Goal: Navigation & Orientation: Understand site structure

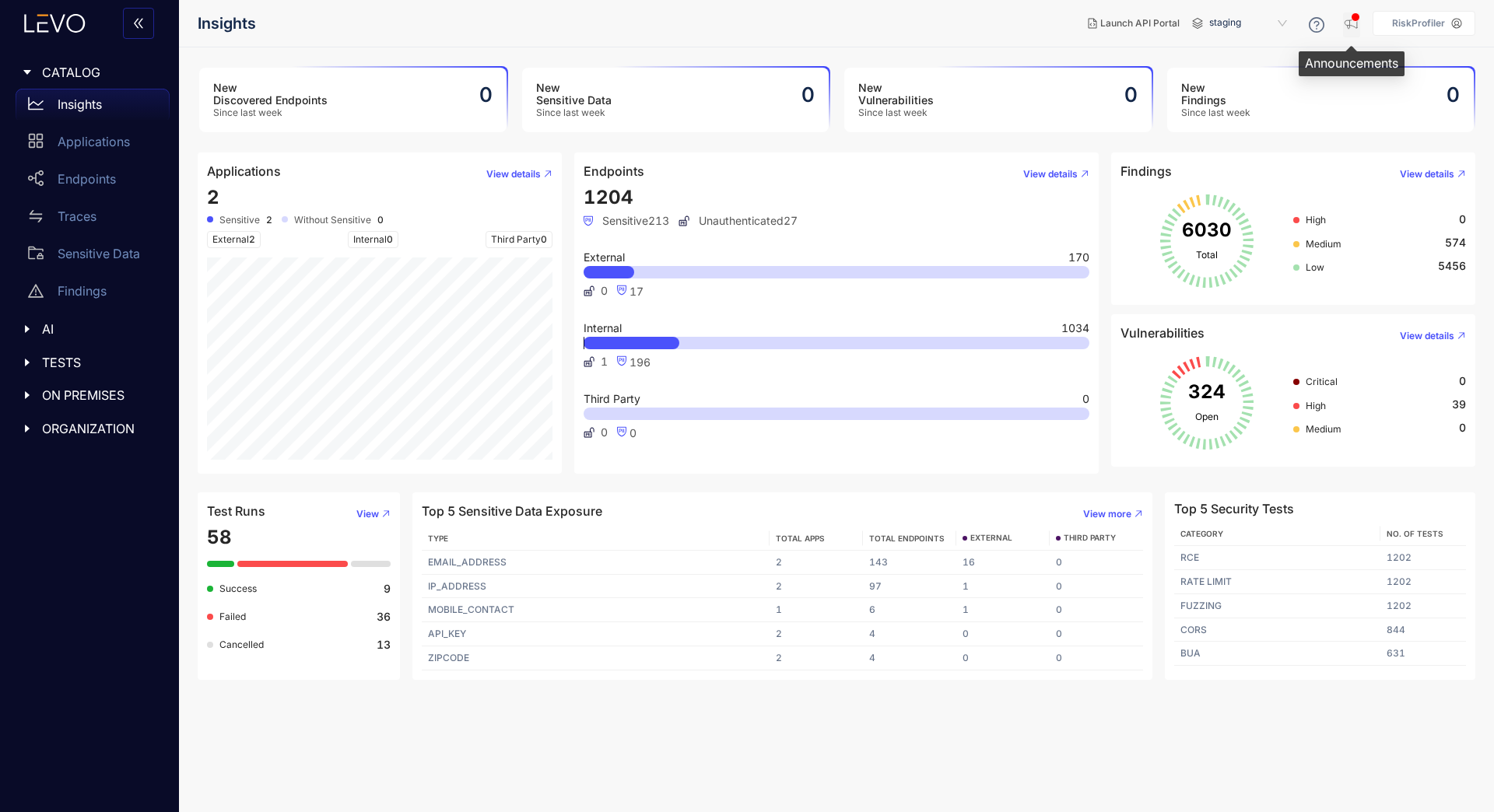
click at [1353, 17] on div "button" at bounding box center [1355, 17] width 9 height 9
click at [1353, 17] on icon "button" at bounding box center [1351, 22] width 15 height 15
click at [84, 176] on p "Endpoints" at bounding box center [86, 179] width 58 height 14
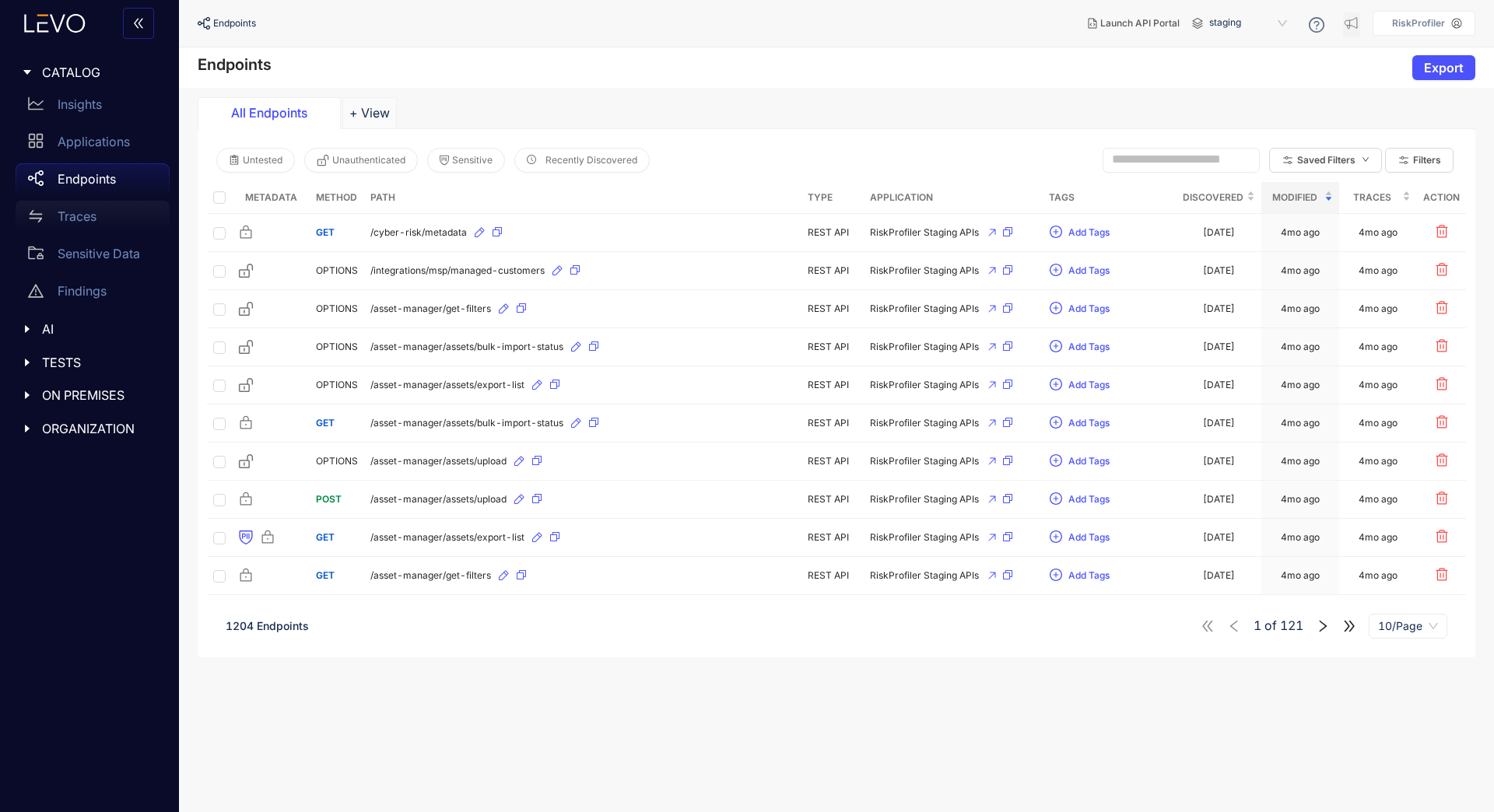
click at [112, 223] on div "Traces" at bounding box center [92, 215] width 154 height 31
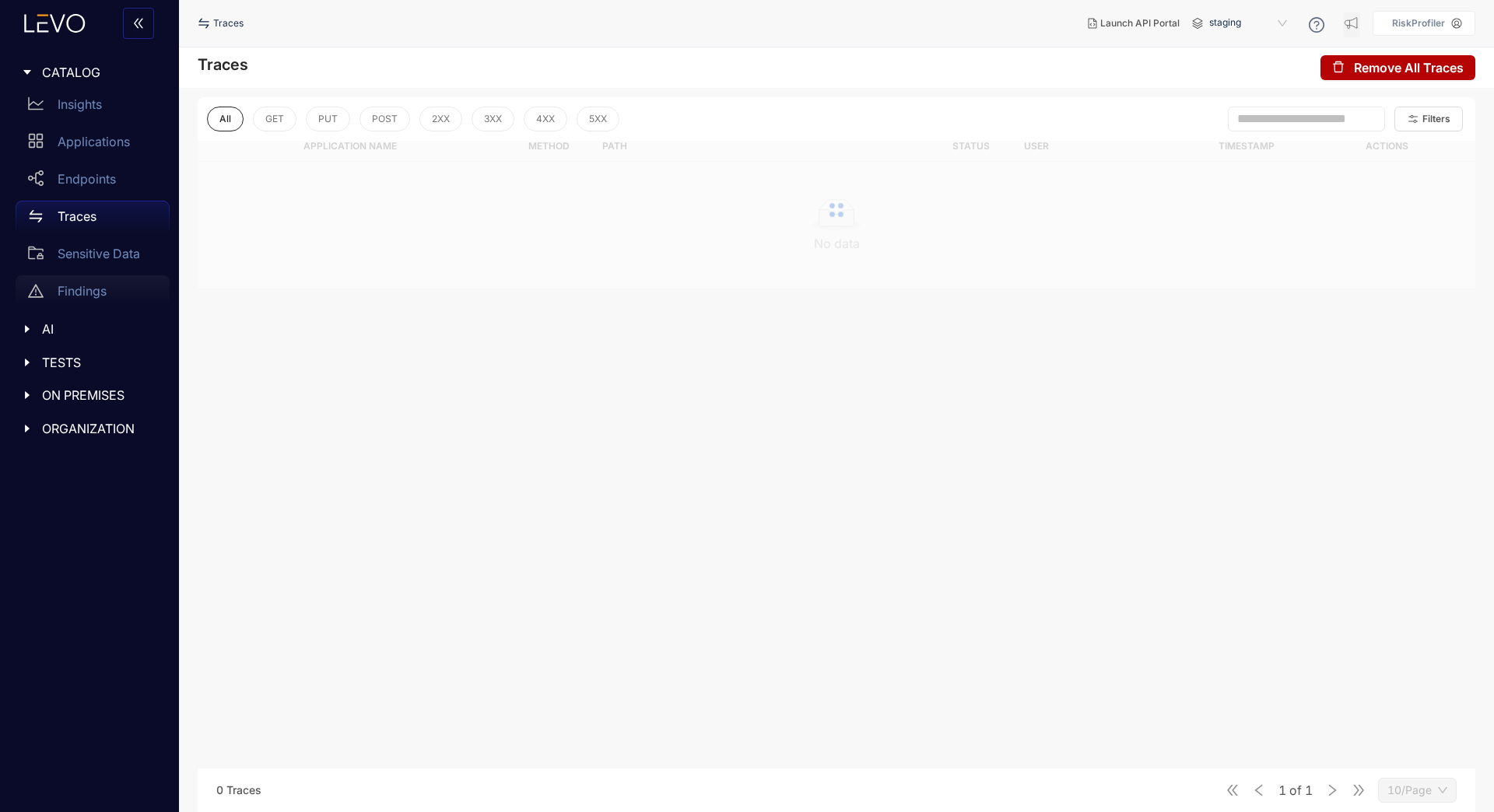
click at [93, 299] on div "Findings" at bounding box center [92, 290] width 154 height 31
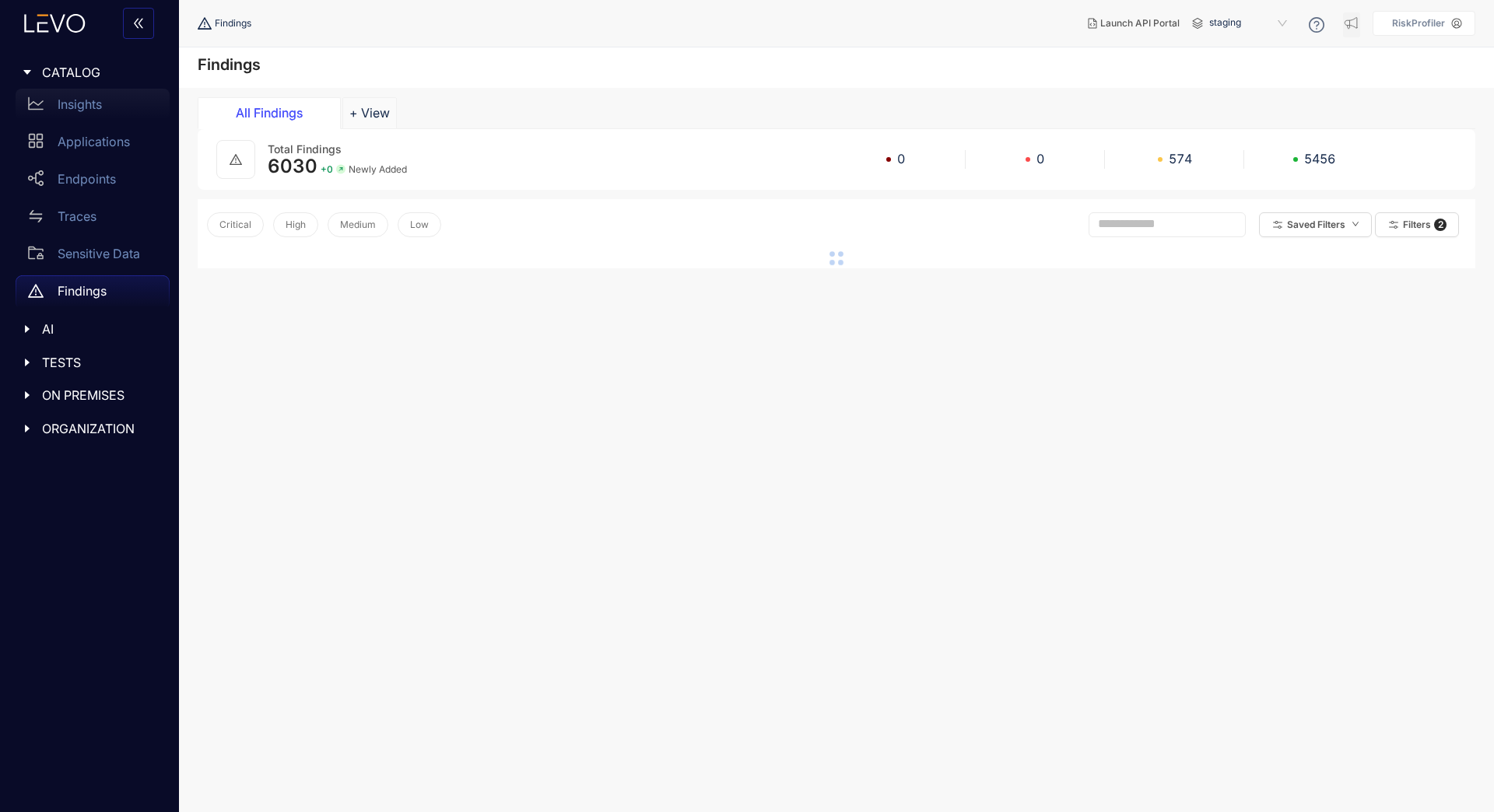
click at [109, 104] on div "Insights" at bounding box center [92, 104] width 154 height 31
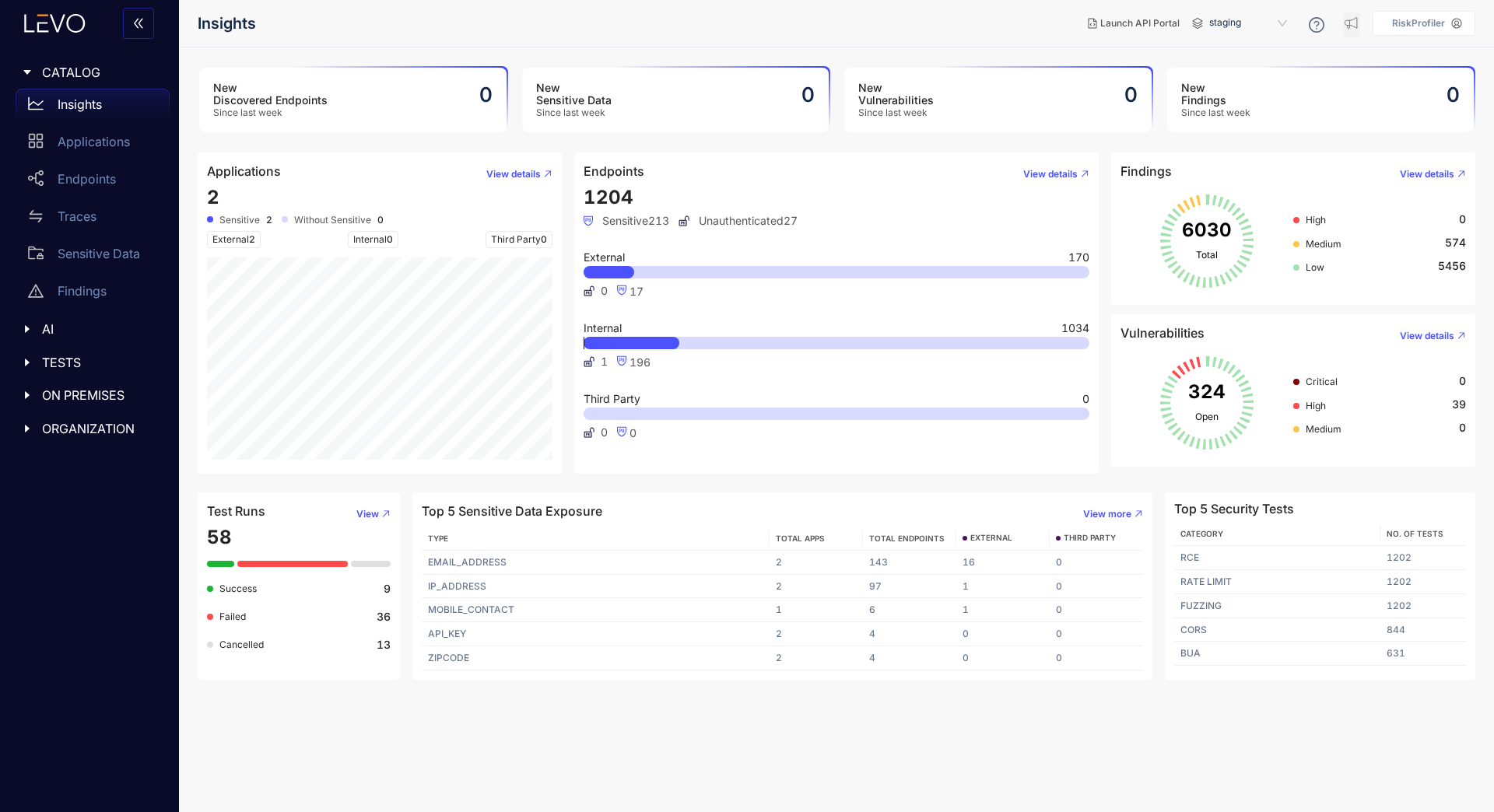
click at [109, 104] on div "Insights" at bounding box center [92, 104] width 154 height 31
click at [442, 759] on main "New Discovered Endpoints Since last week 0 New Sensitive Data Since last week 0…" at bounding box center [837, 429] width 1315 height 764
